Goal: Task Accomplishment & Management: Complete application form

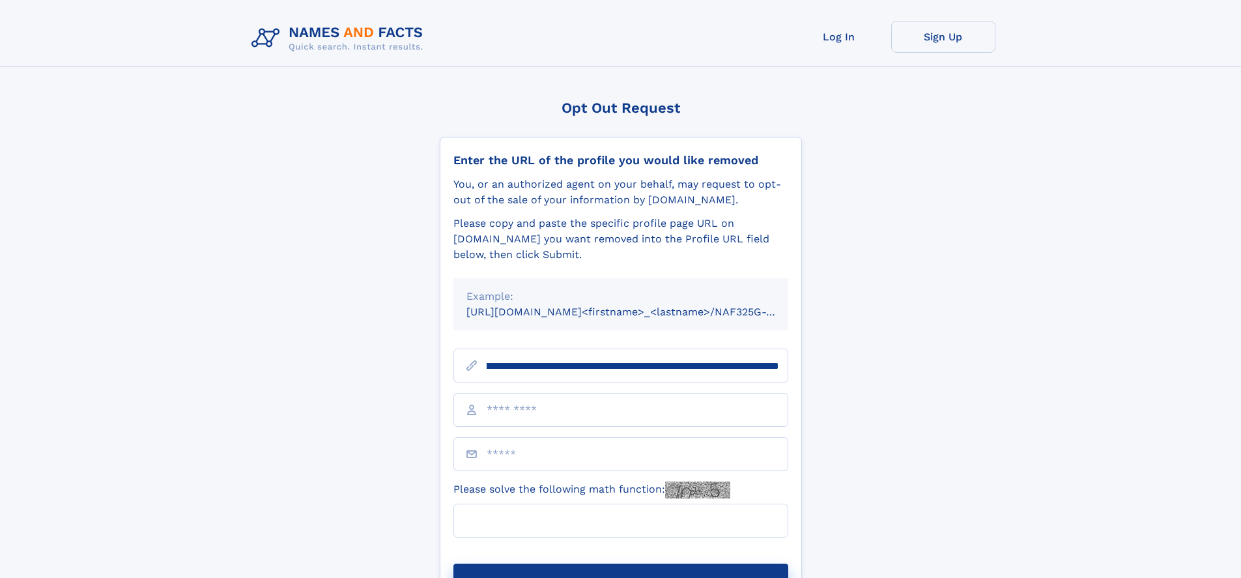
scroll to position [0, 145]
type input "**********"
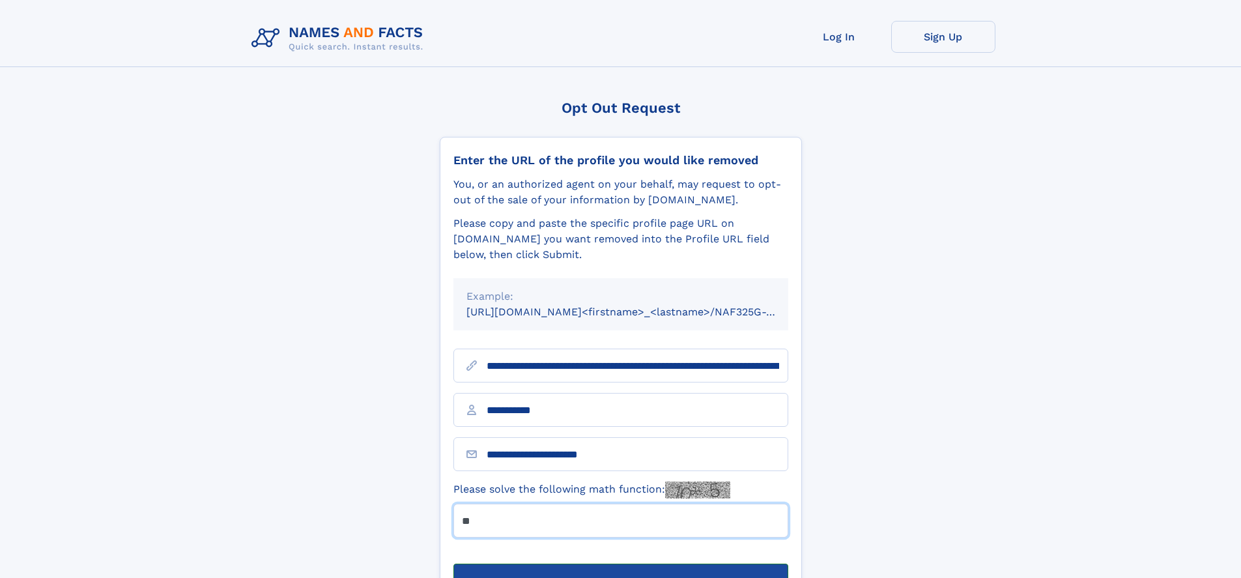
type input "**"
click at [620, 564] on button "Submit Opt Out Request" at bounding box center [620, 585] width 335 height 42
